Goal: Navigation & Orientation: Find specific page/section

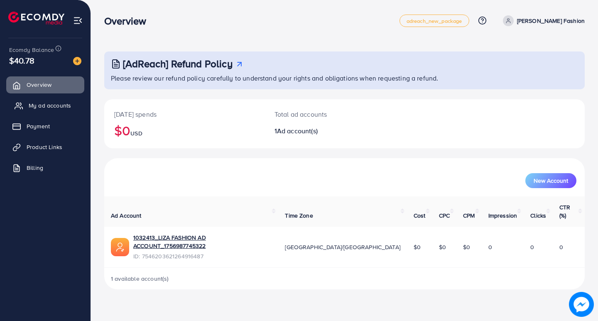
click at [52, 104] on span "My ad accounts" at bounding box center [50, 105] width 42 height 8
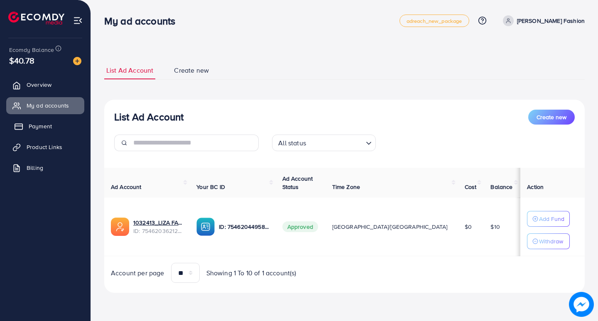
click at [38, 123] on span "Payment" at bounding box center [40, 126] width 23 height 8
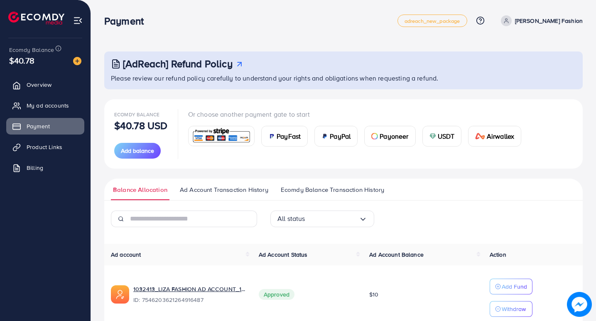
scroll to position [38, 0]
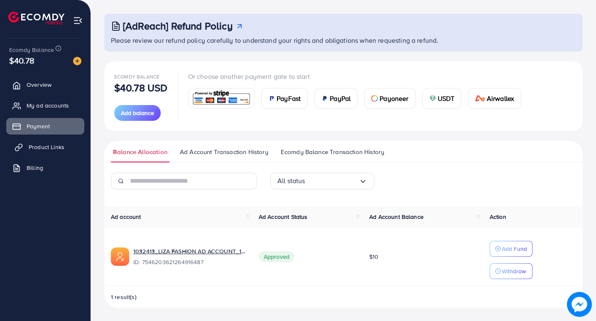
click at [59, 151] on span "Product Links" at bounding box center [47, 147] width 36 height 8
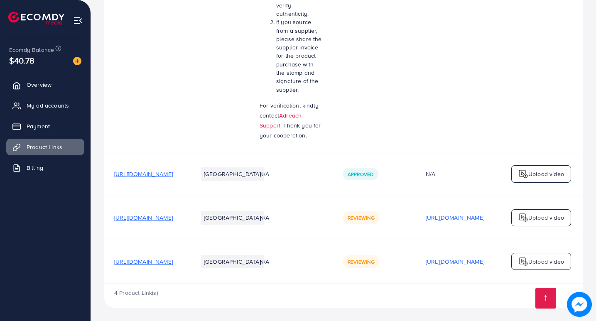
scroll to position [294, 0]
click at [43, 125] on span "Payment" at bounding box center [40, 126] width 23 height 8
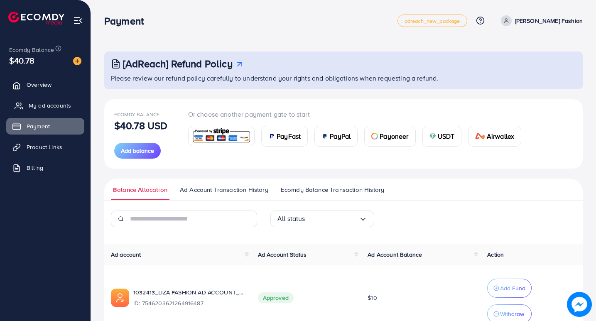
click at [43, 107] on span "My ad accounts" at bounding box center [50, 105] width 42 height 8
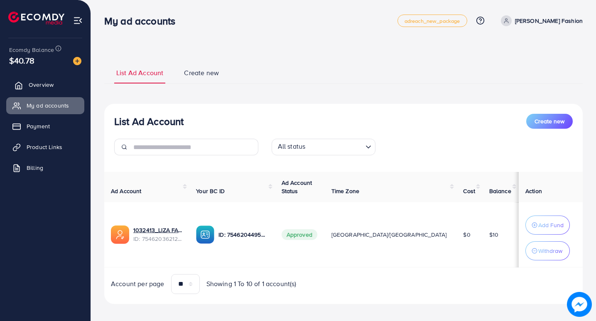
click at [41, 83] on span "Overview" at bounding box center [41, 85] width 25 height 8
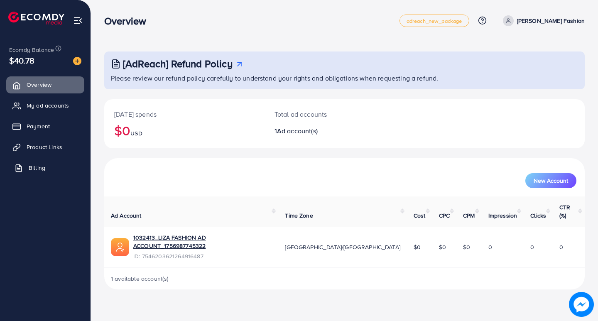
click at [28, 166] on link "Billing" at bounding box center [45, 167] width 78 height 17
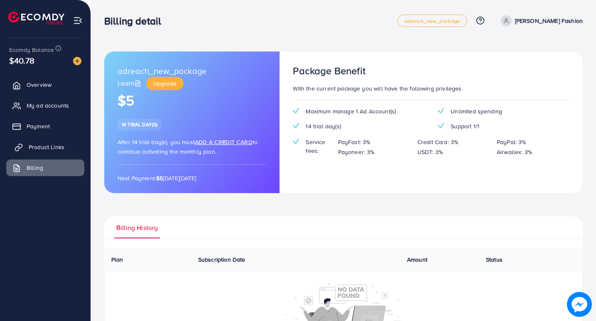
click at [34, 149] on span "Product Links" at bounding box center [47, 147] width 36 height 8
